Goal: Task Accomplishment & Management: Complete application form

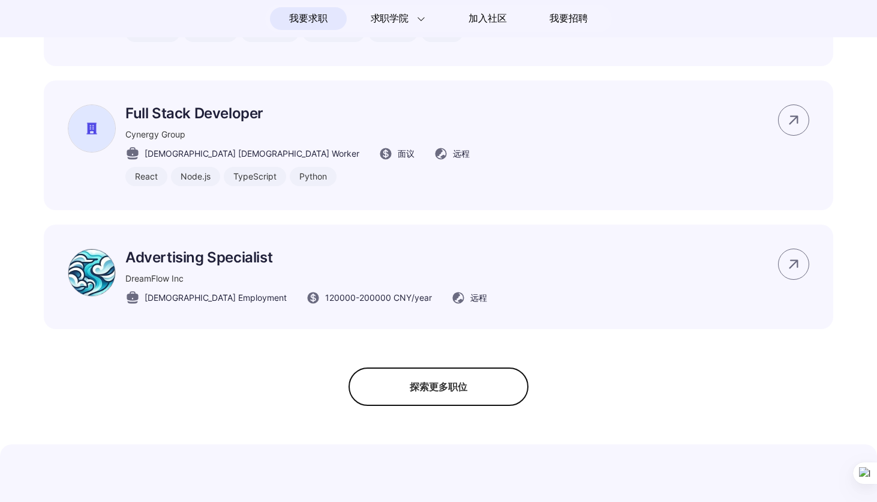
scroll to position [928, 0]
click at [451, 378] on div "探索更多职位" at bounding box center [439, 386] width 180 height 38
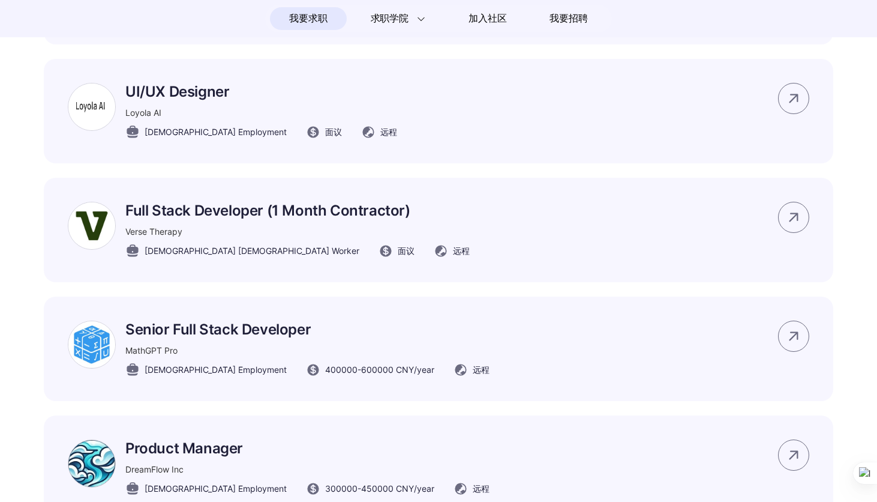
scroll to position [1335, 0]
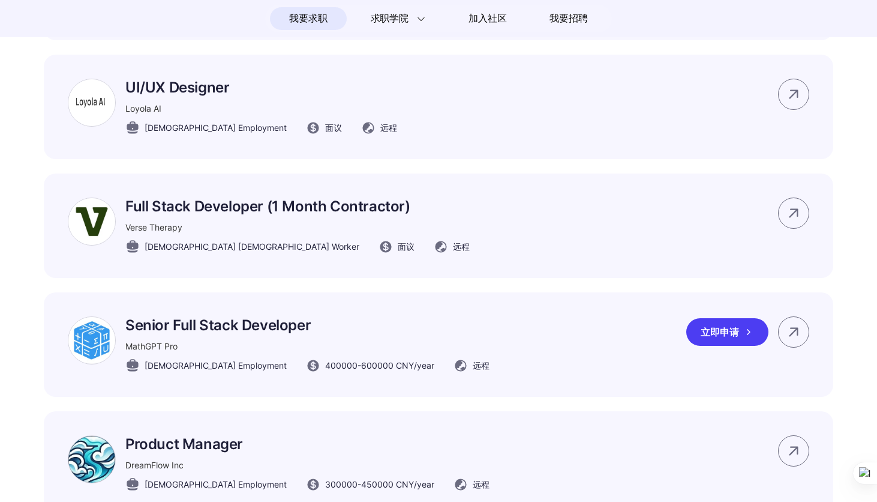
click at [711, 335] on div "立即申请" at bounding box center [728, 332] width 82 height 28
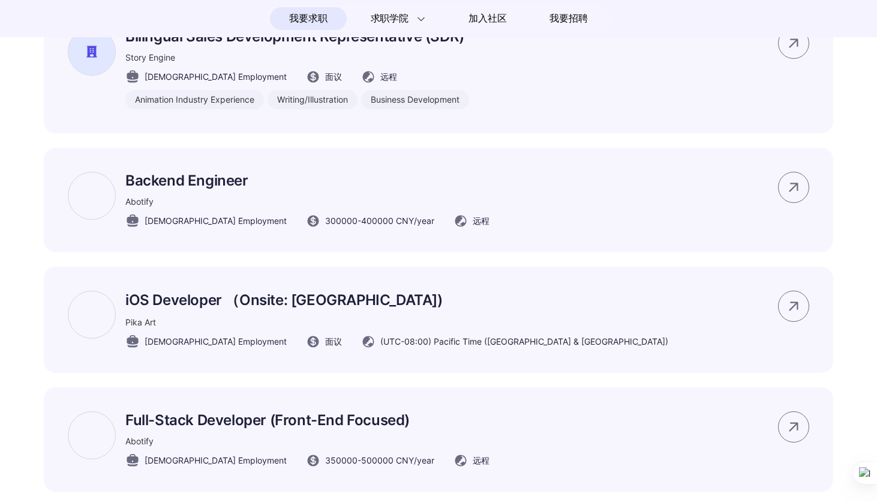
scroll to position [1862, 0]
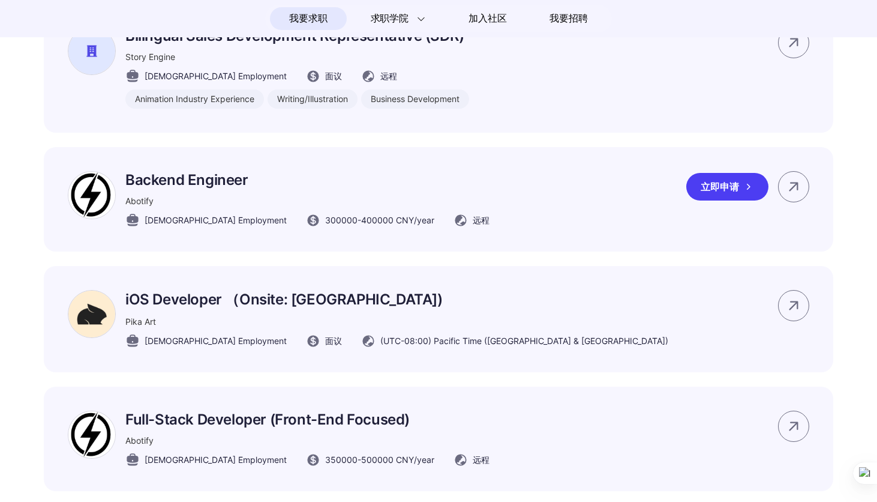
click at [481, 199] on div "Backend Engineer Abotify Full-time Employment 300000 - 400000 CNY /year 远程 立即申请" at bounding box center [439, 199] width 790 height 104
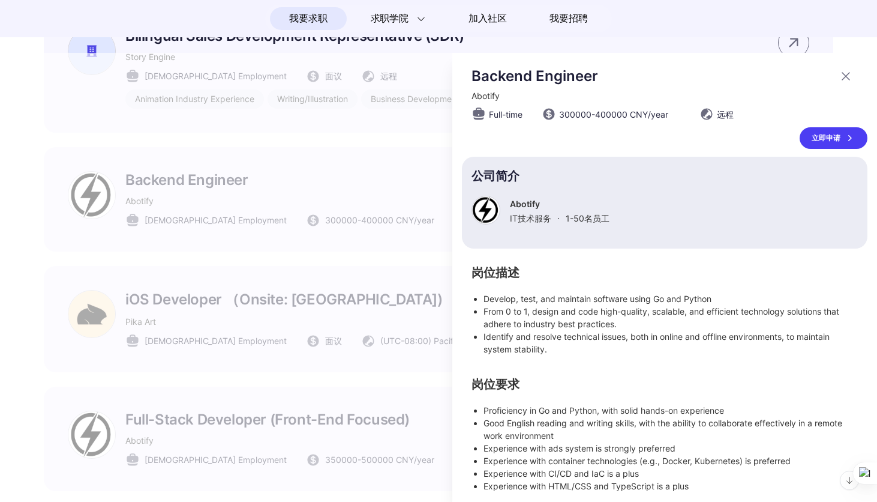
scroll to position [5, 0]
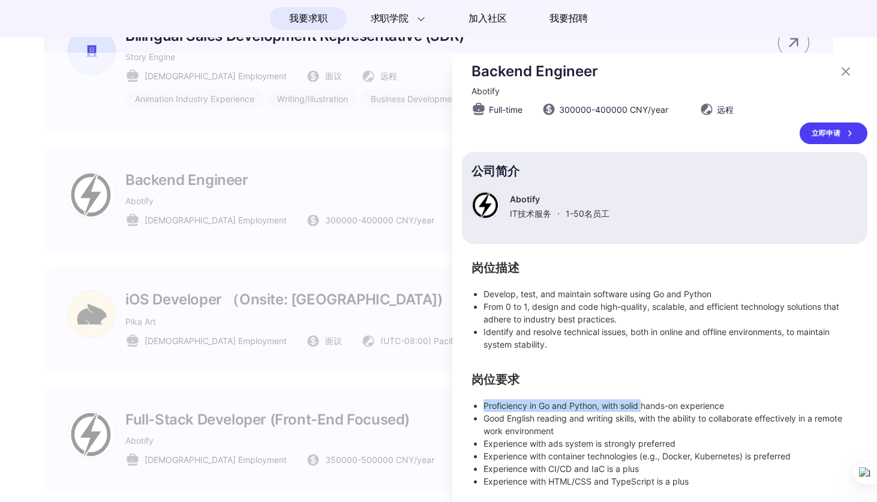
drag, startPoint x: 486, startPoint y: 404, endPoint x: 646, endPoint y: 408, distance: 159.7
click at [646, 408] on li "Proficiency in Go and Python, with solid hands-on experience" at bounding box center [671, 405] width 374 height 13
click at [697, 401] on li "Proficiency in Go and Python, with solid hands-on experience" at bounding box center [671, 405] width 374 height 13
drag, startPoint x: 558, startPoint y: 421, endPoint x: 652, endPoint y: 423, distance: 94.9
click at [652, 423] on li "Good English reading and writing skills, with the ability to collaborate effect…" at bounding box center [671, 424] width 374 height 25
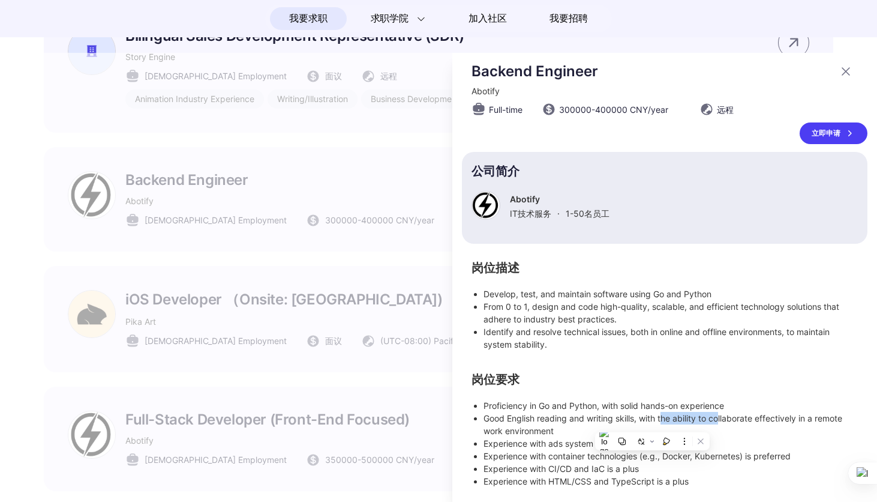
drag, startPoint x: 664, startPoint y: 421, endPoint x: 720, endPoint y: 424, distance: 55.9
click at [720, 424] on li "Good English reading and writing skills, with the ability to collaborate effect…" at bounding box center [671, 424] width 374 height 25
click at [765, 421] on li "Good English reading and writing skills, with the ability to collaborate effect…" at bounding box center [671, 424] width 374 height 25
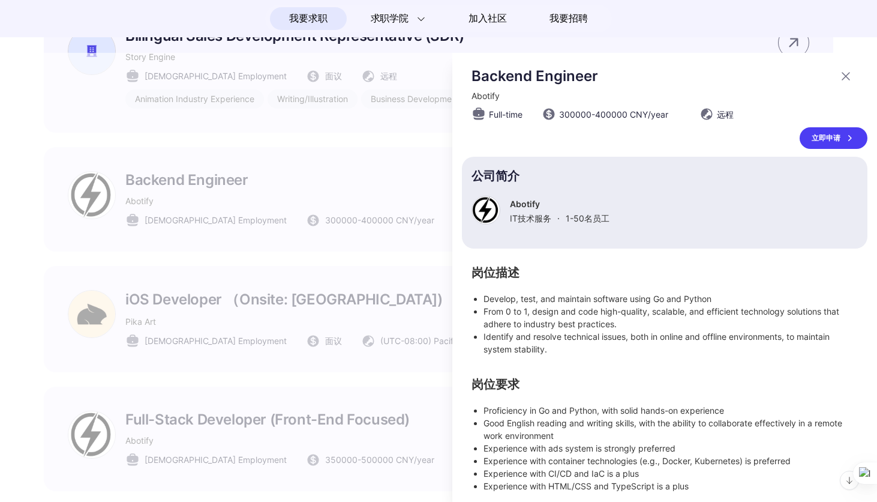
click at [845, 76] on icon at bounding box center [846, 76] width 14 height 14
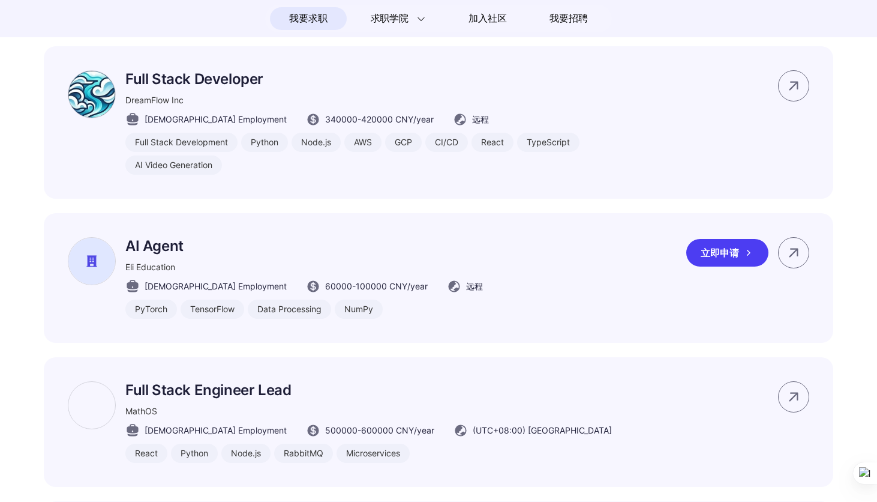
scroll to position [3256, 0]
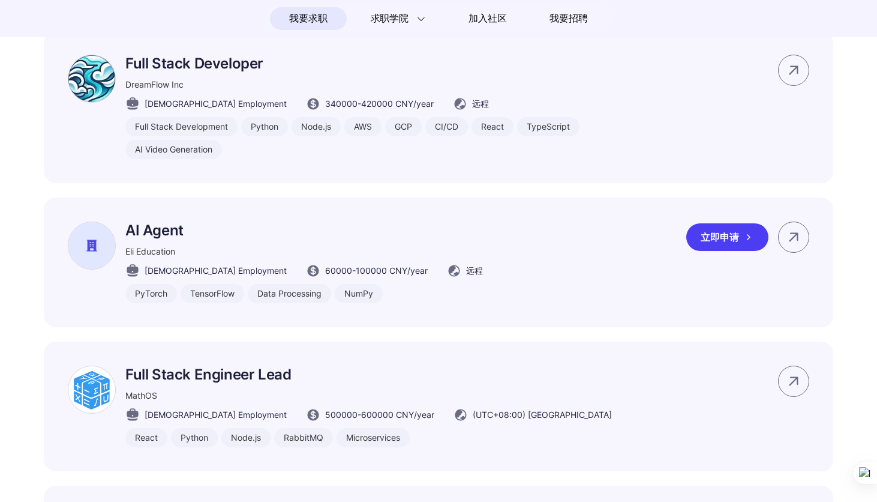
click at [719, 226] on div "立即申请" at bounding box center [728, 237] width 82 height 28
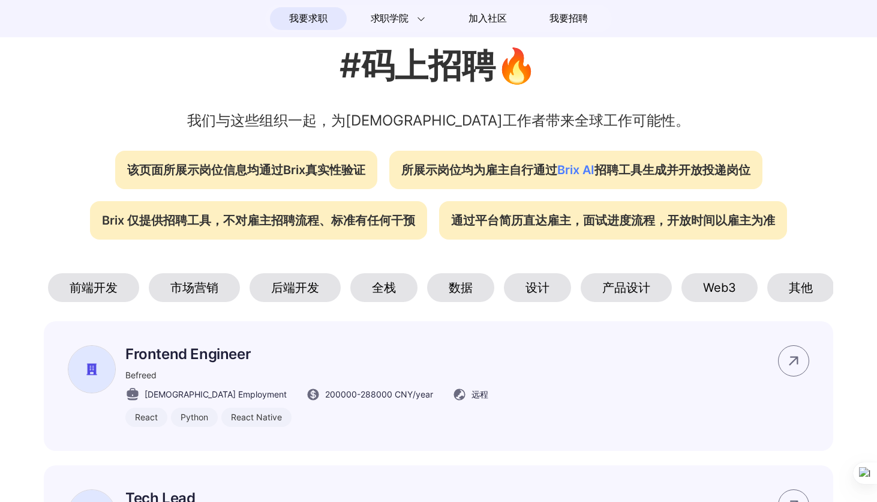
scroll to position [0, 227]
click at [317, 296] on div "后端开发" at bounding box center [293, 287] width 91 height 29
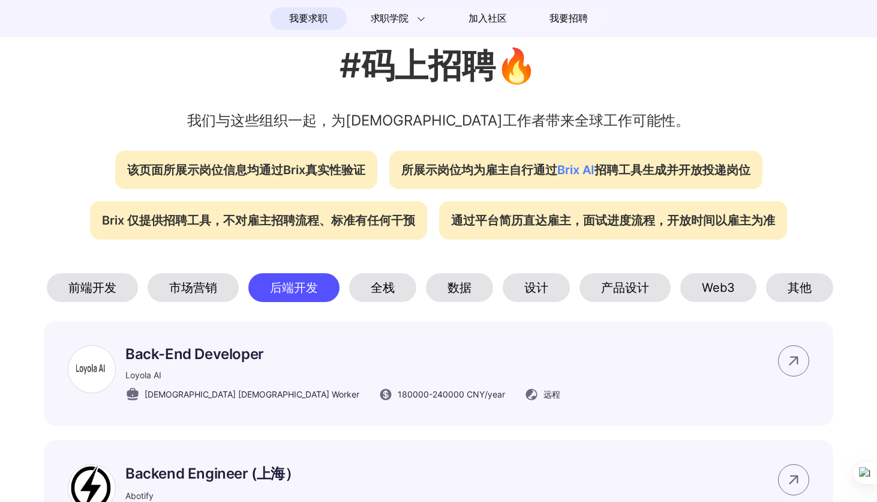
click at [780, 290] on div "其他" at bounding box center [799, 287] width 67 height 29
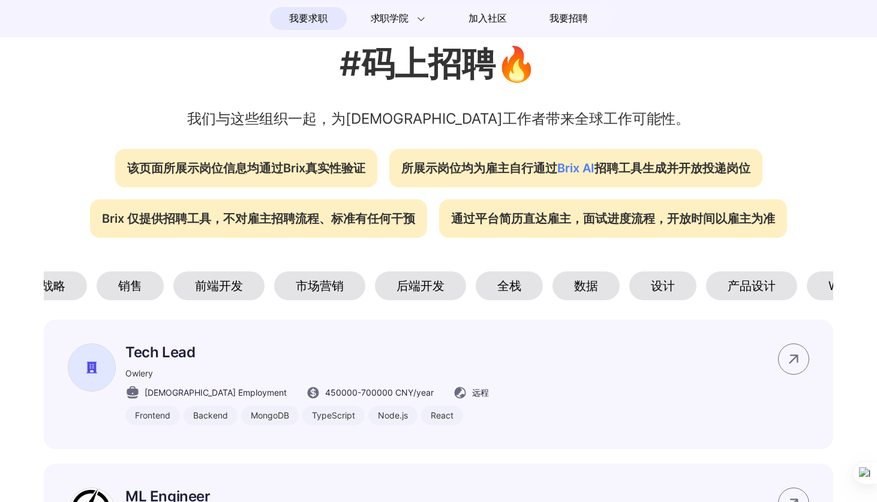
scroll to position [0, 121]
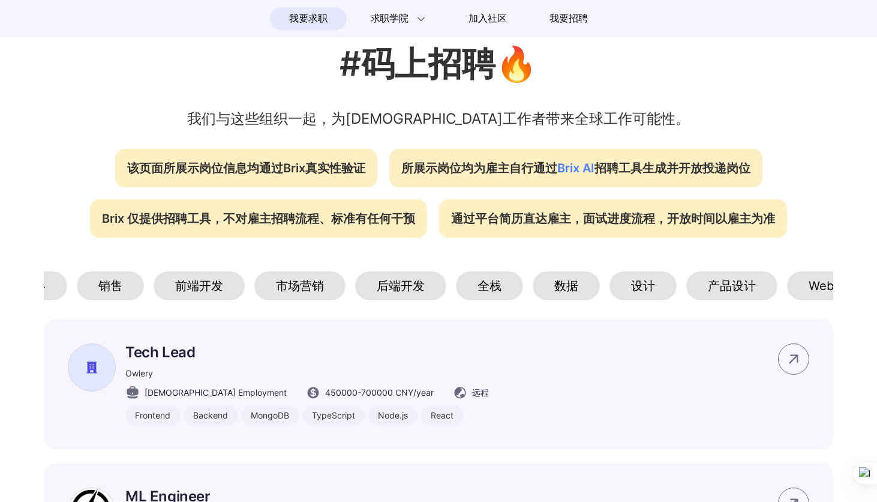
click at [412, 291] on div "后端开发" at bounding box center [400, 285] width 91 height 29
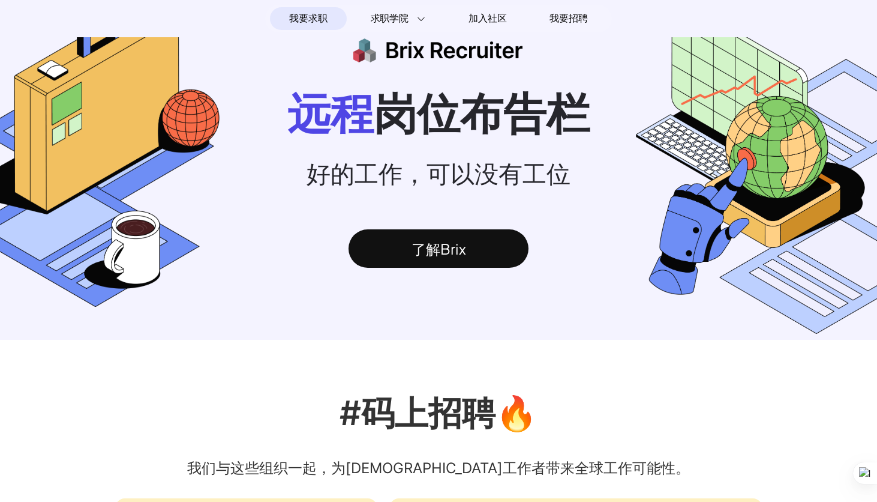
scroll to position [0, 0]
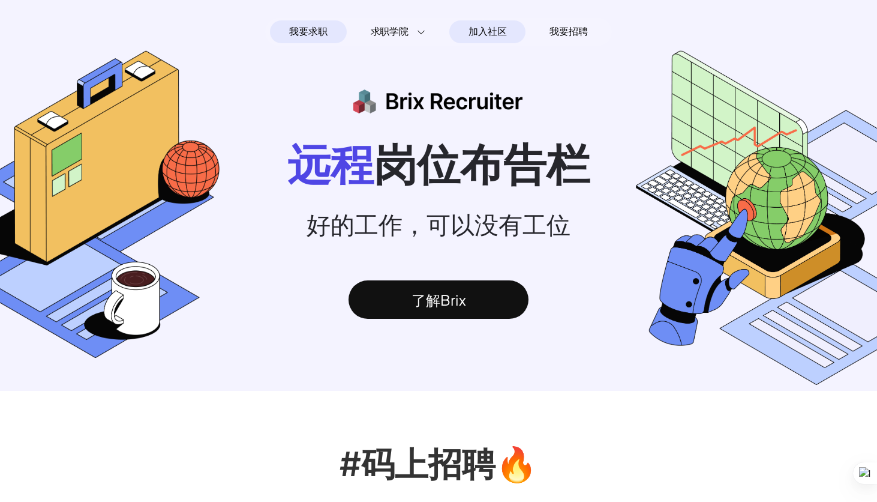
click at [498, 26] on span "加入社区" at bounding box center [488, 31] width 38 height 19
click at [320, 31] on span "我要求职" at bounding box center [308, 31] width 38 height 19
click at [418, 288] on div "了解Brix" at bounding box center [439, 299] width 180 height 38
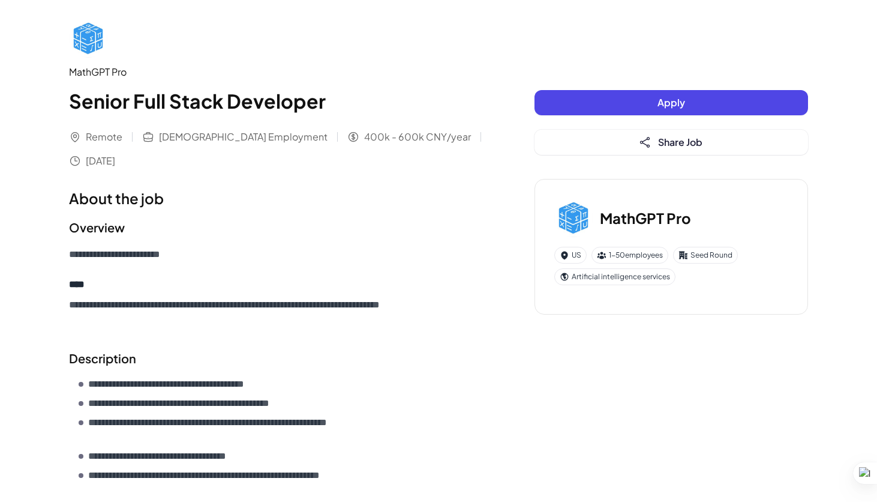
click at [97, 102] on h1 "Senior Full Stack Developer" at bounding box center [278, 100] width 418 height 29
copy h1 "Senior"
